Goal: Task Accomplishment & Management: Complete application form

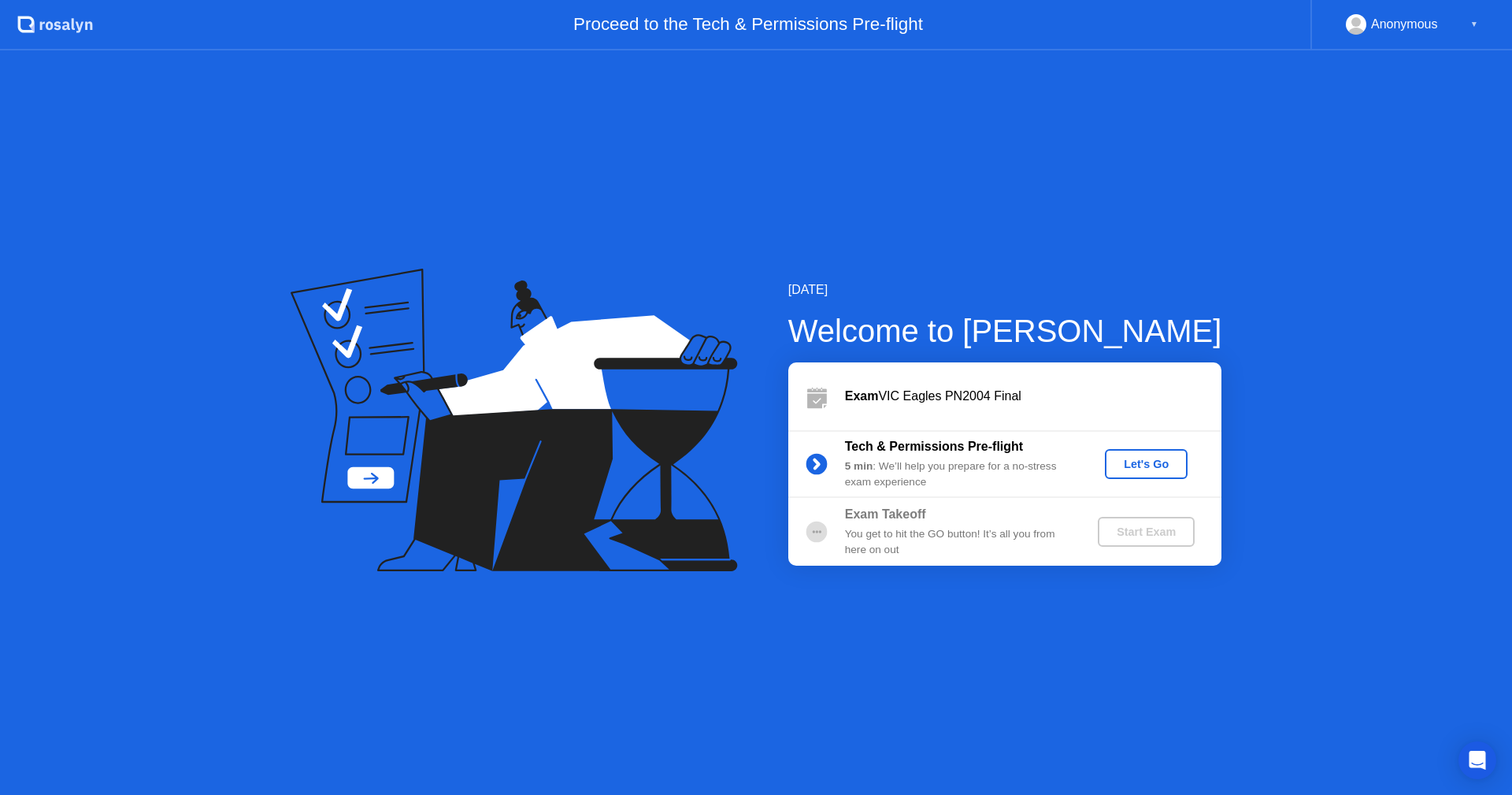
click at [1147, 474] on button "Let's Go" at bounding box center [1146, 464] width 83 height 30
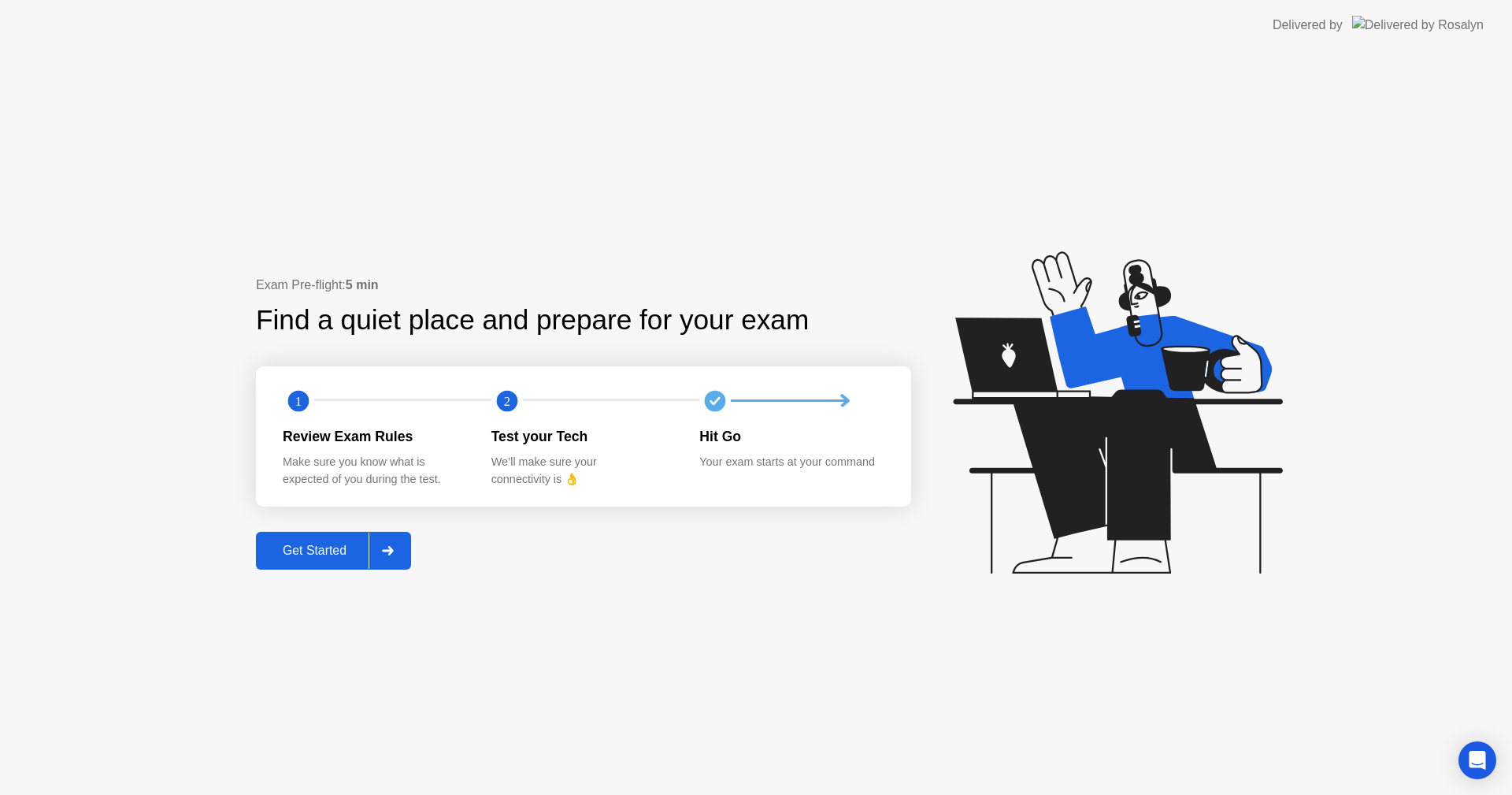
click at [325, 544] on div "Get Started" at bounding box center [314, 551] width 108 height 14
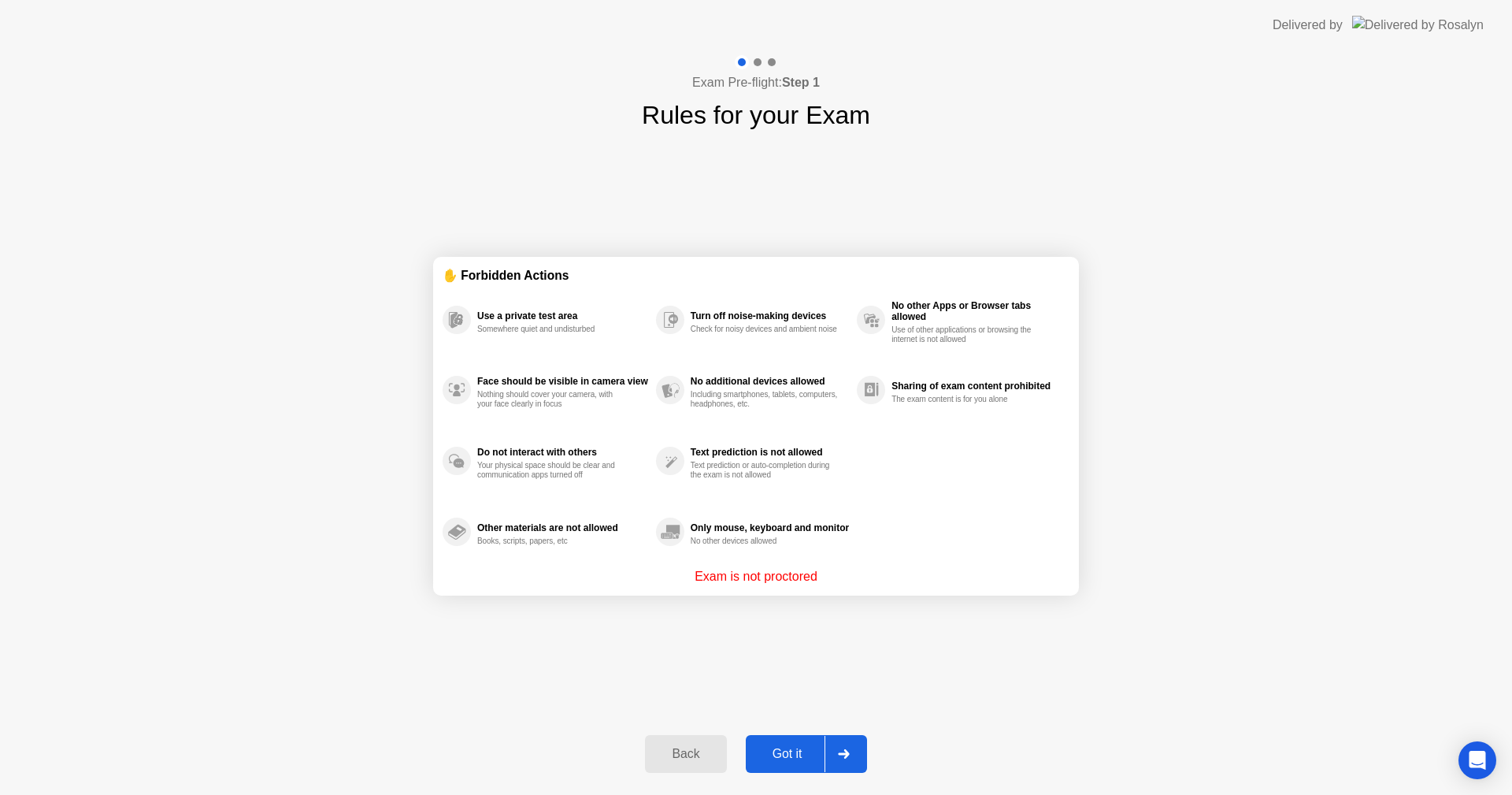
click at [772, 754] on div "Got it" at bounding box center [787, 754] width 74 height 14
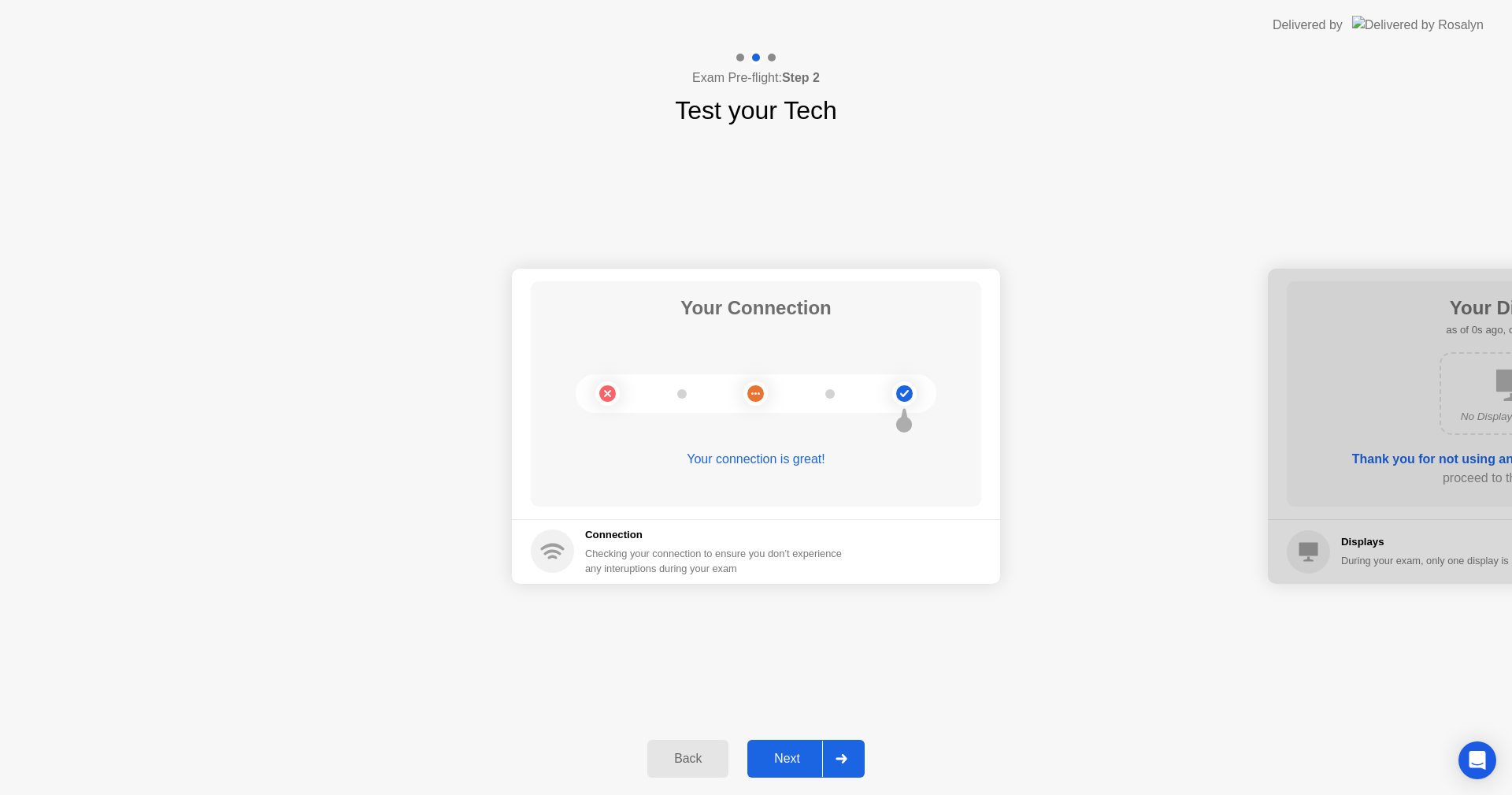
click at [772, 754] on div "Next" at bounding box center [787, 759] width 70 height 14
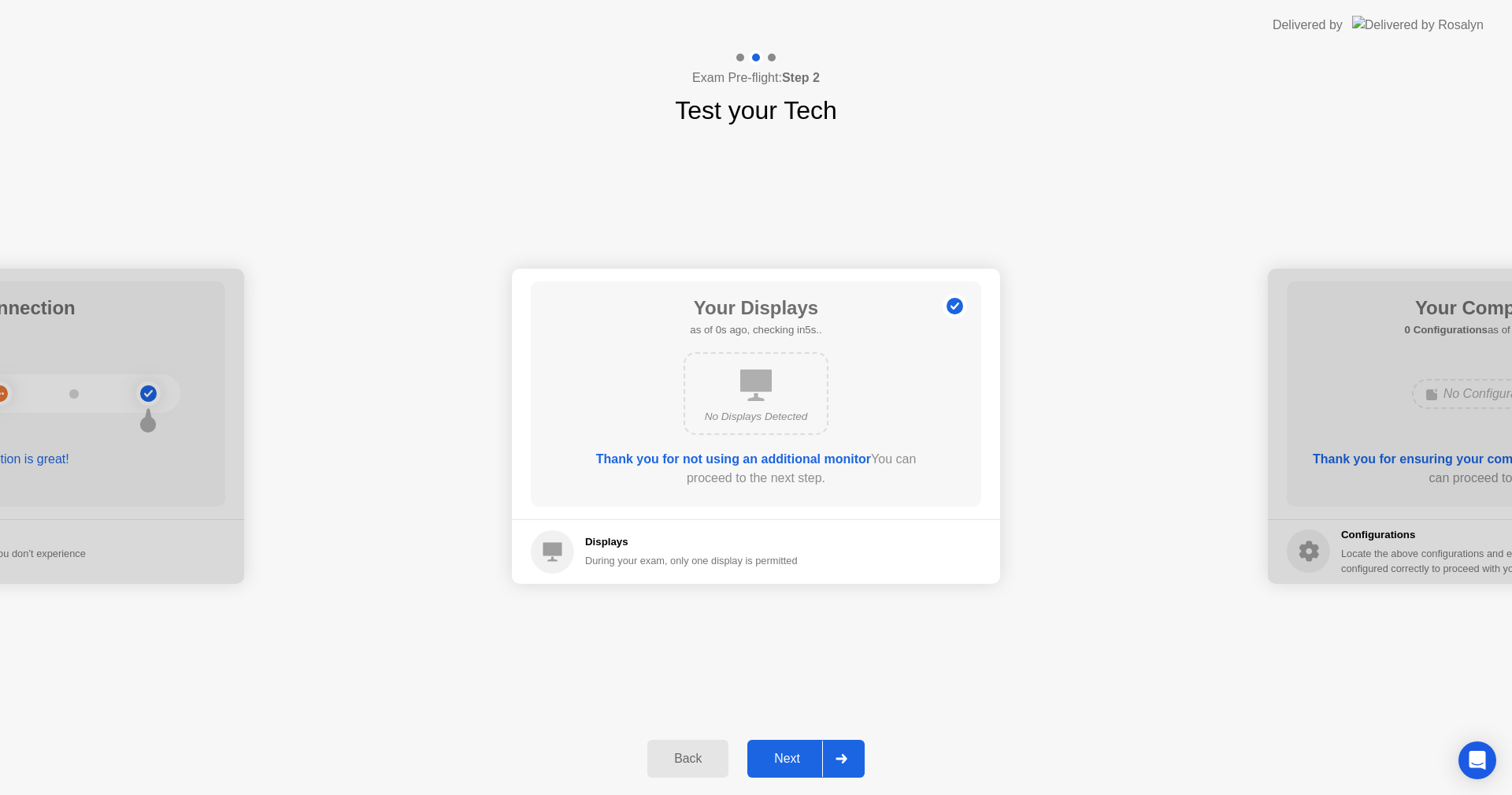
click at [772, 754] on div "Next" at bounding box center [787, 759] width 70 height 14
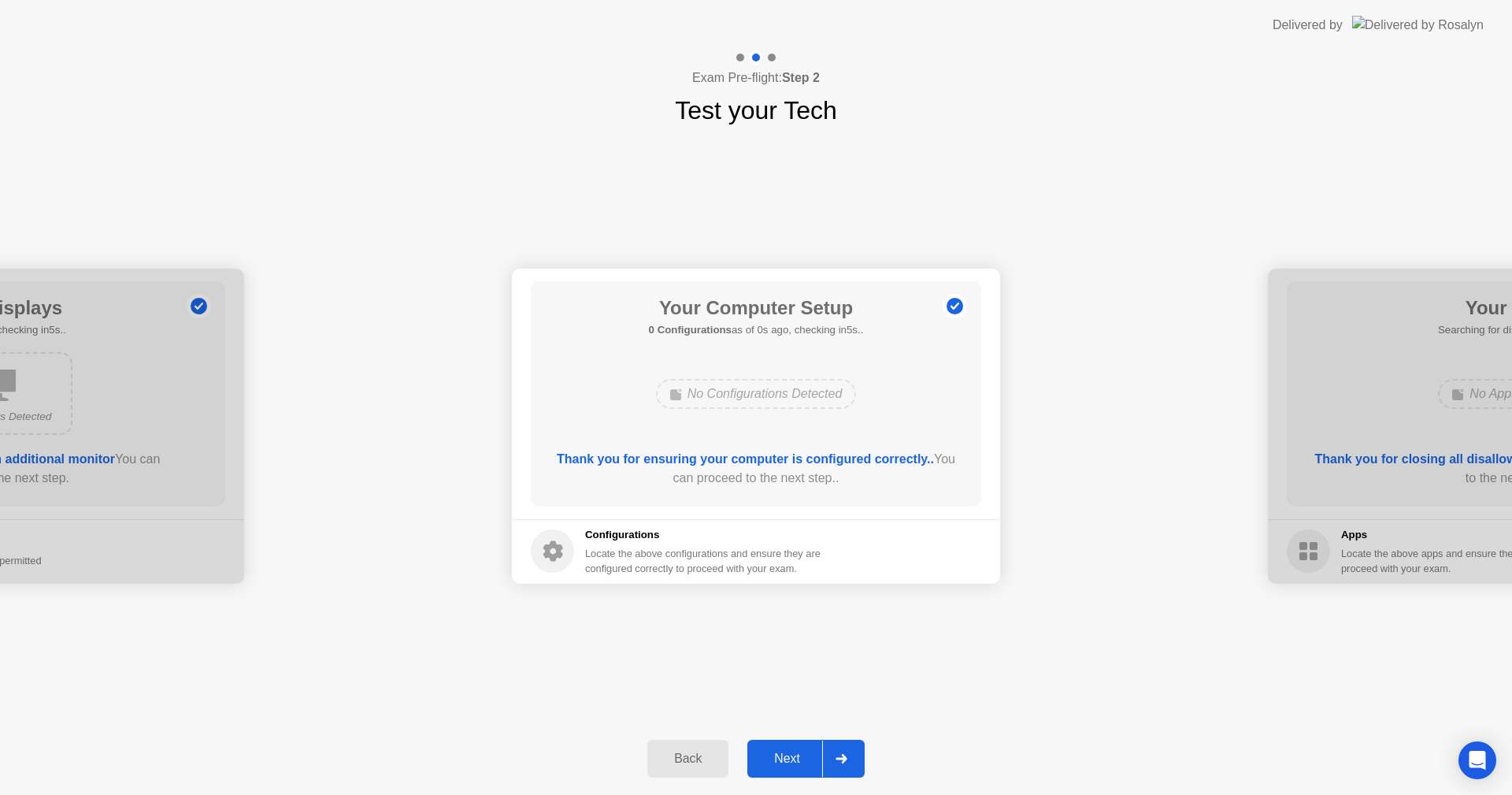
click at [772, 754] on div "Next" at bounding box center [787, 759] width 70 height 14
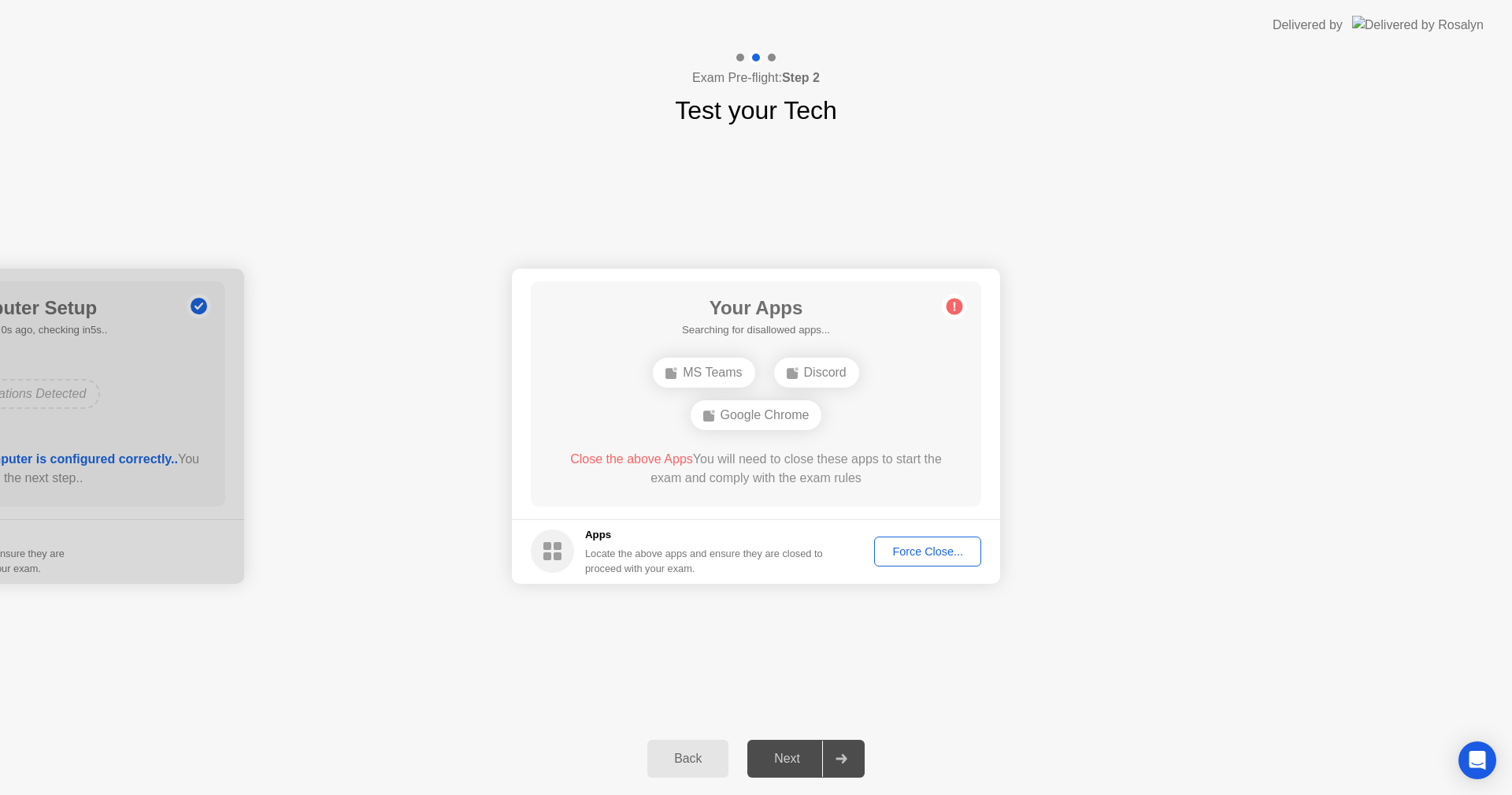
click at [900, 549] on div "Force Close..." at bounding box center [928, 552] width 96 height 13
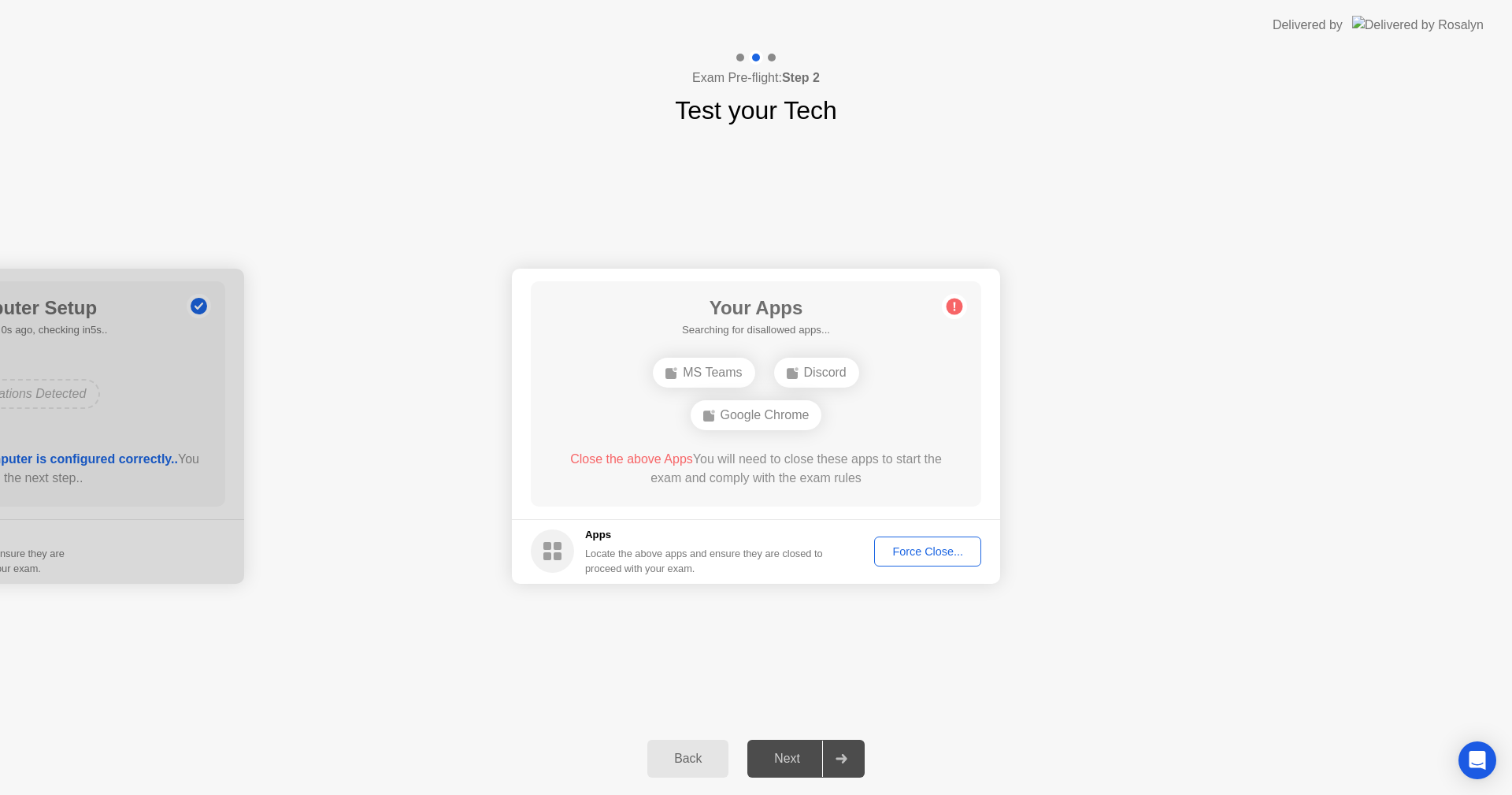
drag, startPoint x: 913, startPoint y: 551, endPoint x: 901, endPoint y: 565, distance: 18.4
click at [901, 565] on button "Force Close..." at bounding box center [928, 552] width 107 height 30
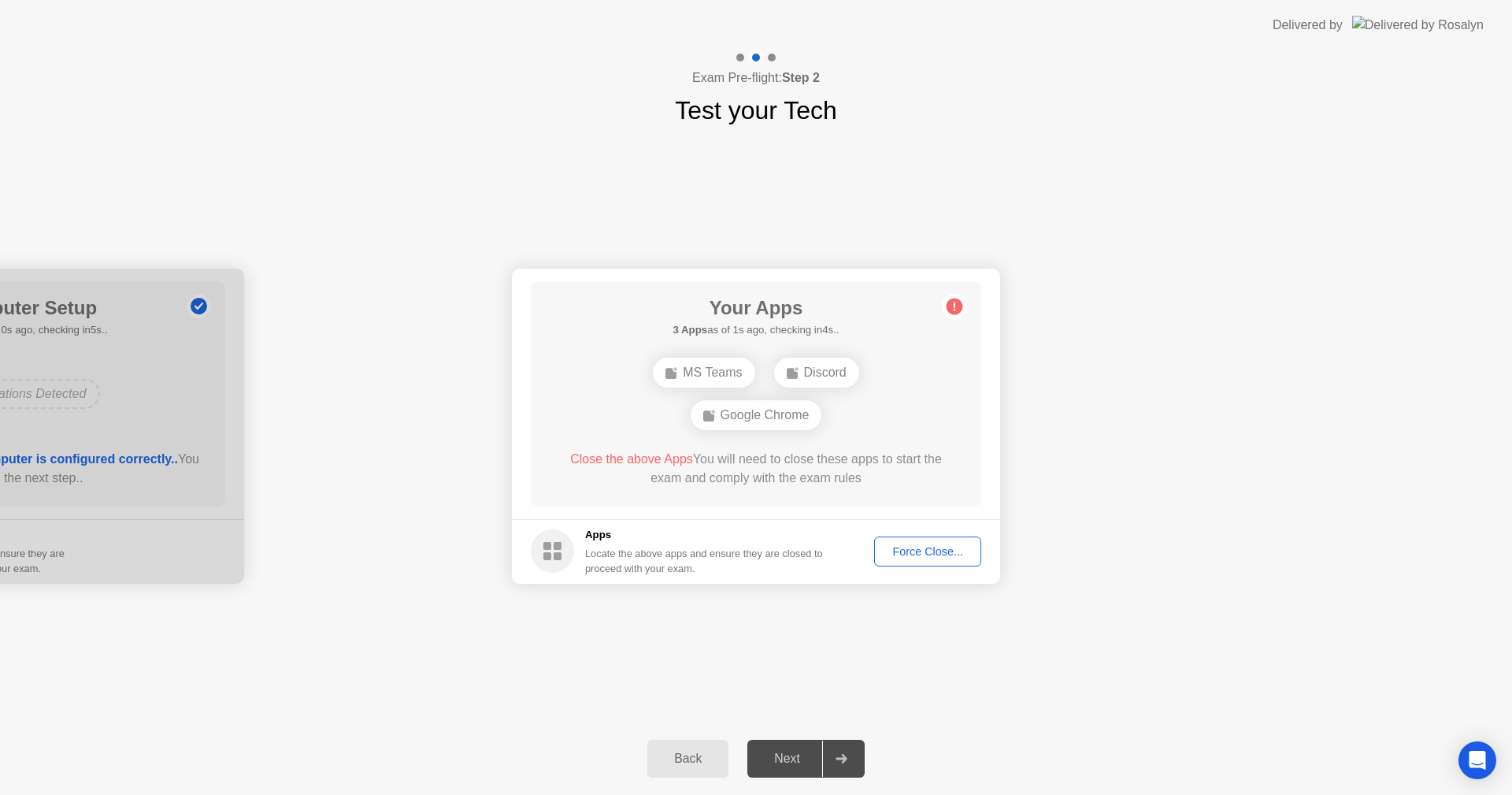
click at [906, 546] on div "Force Close..." at bounding box center [928, 552] width 96 height 13
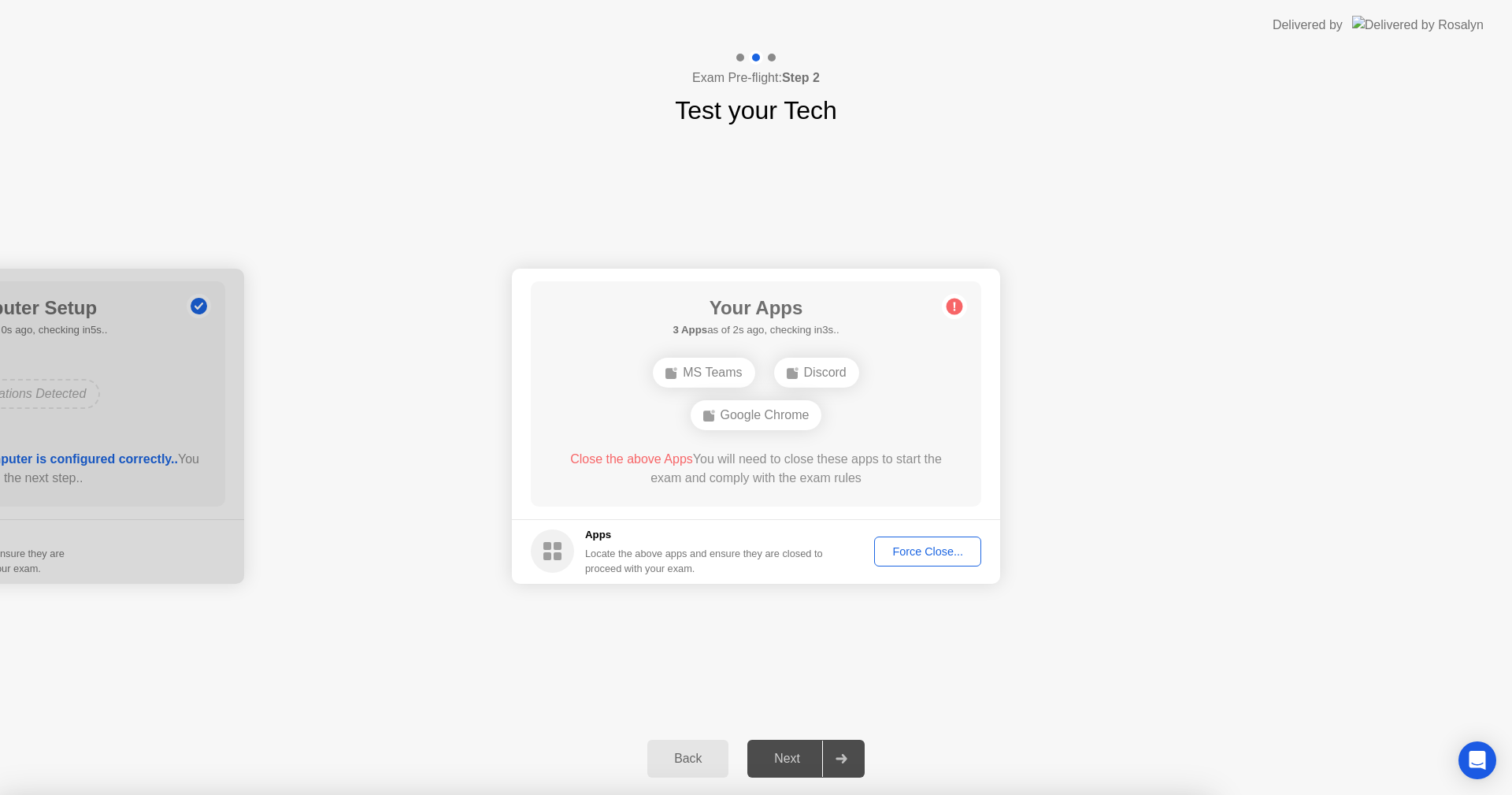
drag, startPoint x: 822, startPoint y: 484, endPoint x: 852, endPoint y: 455, distance: 41.7
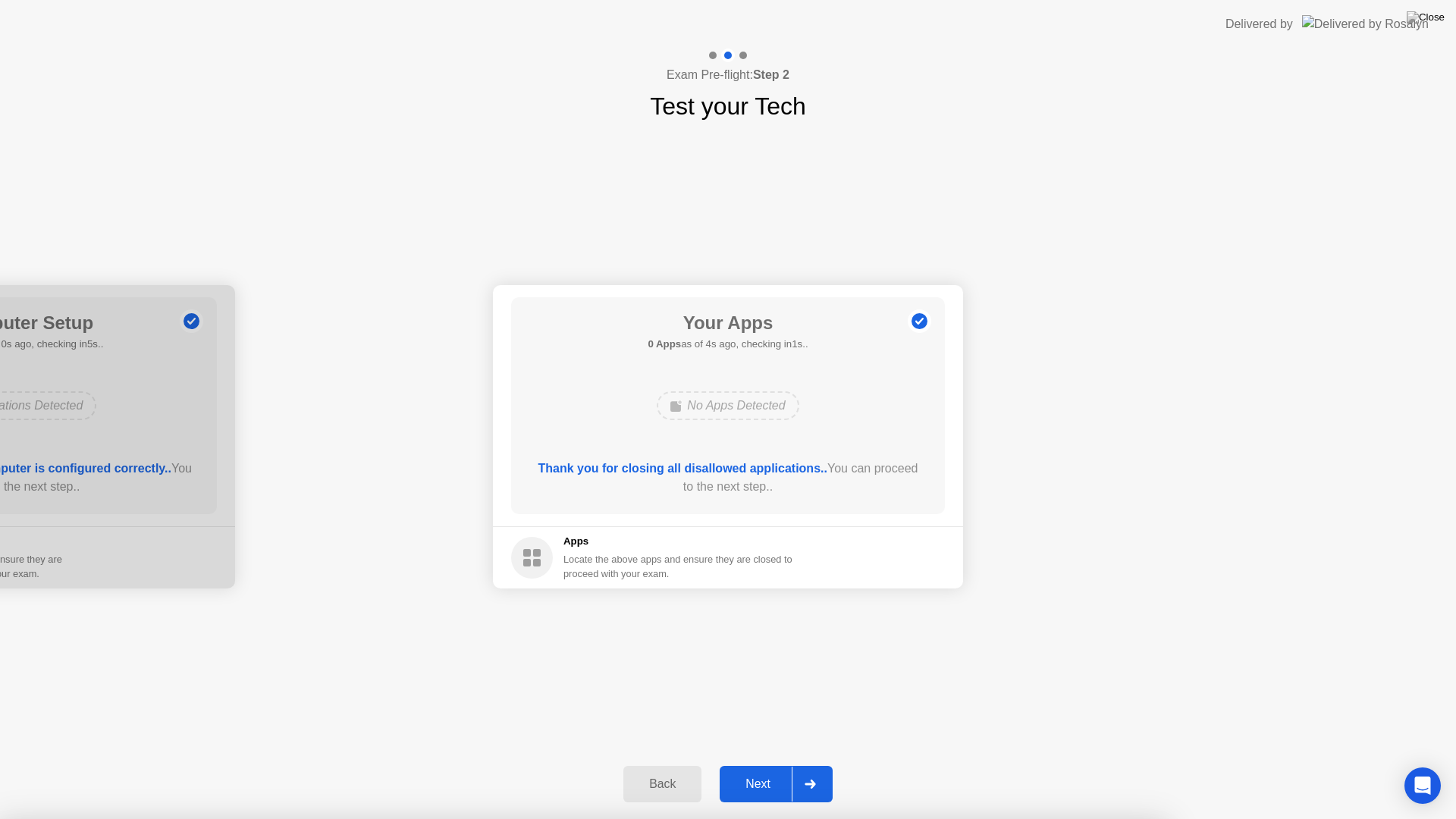
click at [1001, 765] on div at bounding box center [728, 819] width 1456 height 0
click at [688, 470] on b "Thank you for closing all disallowed applications.." at bounding box center [683, 468] width 289 height 13
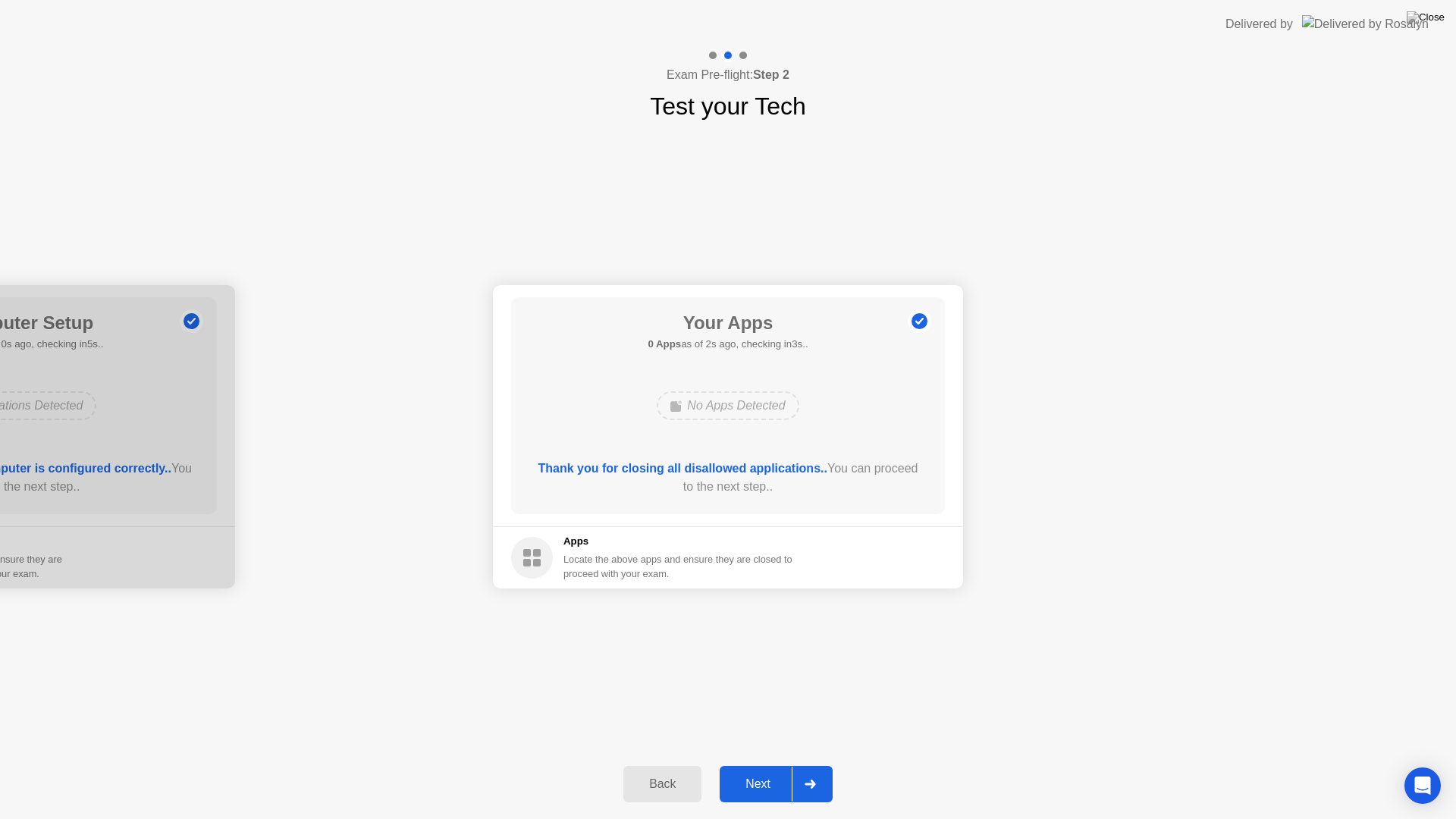
click at [761, 765] on button "Next" at bounding box center [776, 784] width 113 height 36
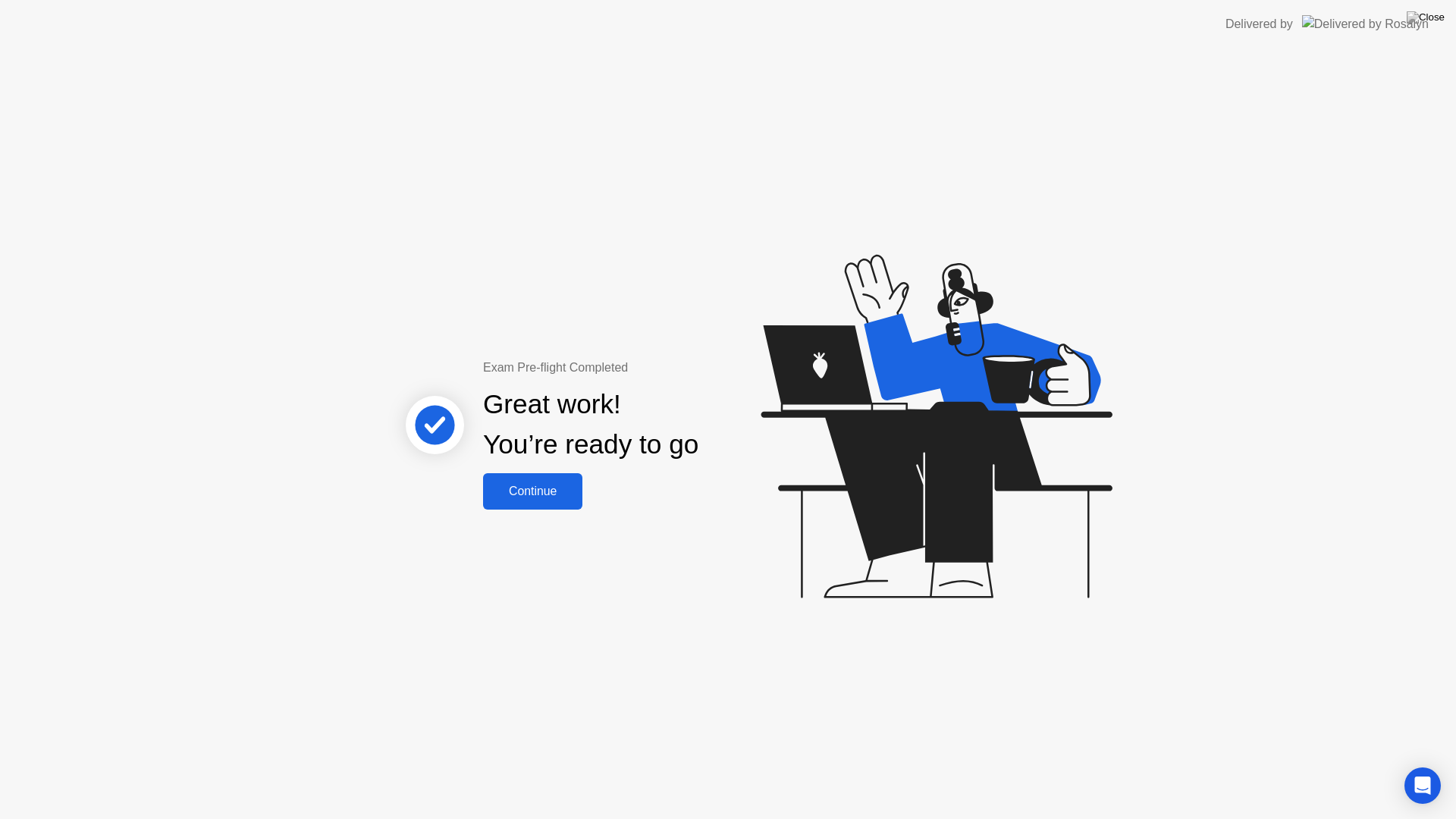
click at [550, 493] on div "Continue" at bounding box center [533, 491] width 91 height 14
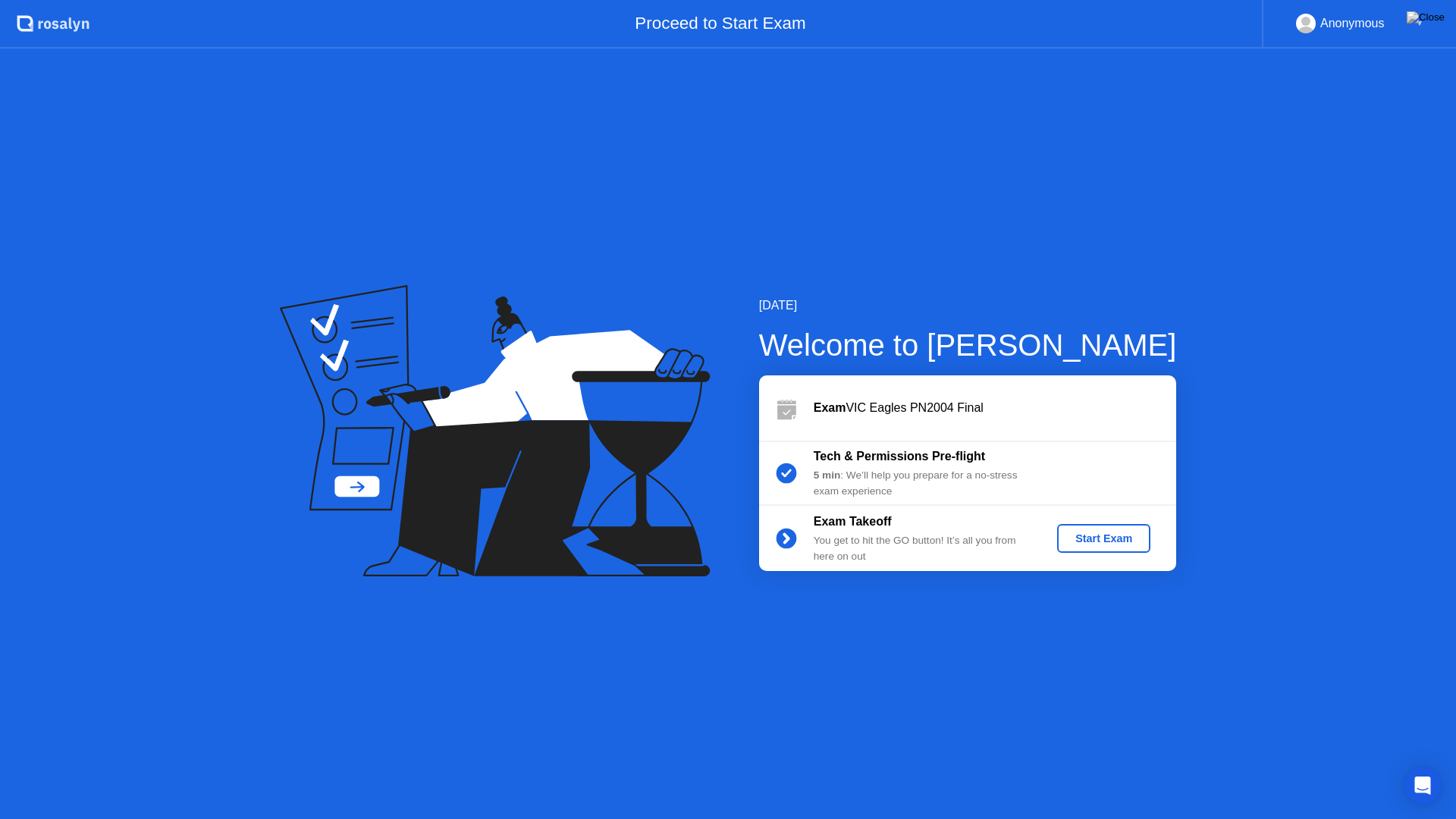
click at [1082, 550] on button "Start Exam" at bounding box center [1104, 539] width 94 height 29
